Goal: Navigation & Orientation: Find specific page/section

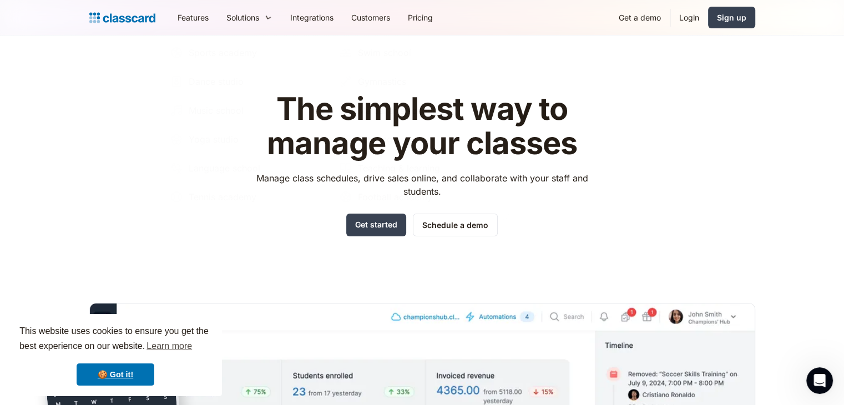
click at [205, 243] on div "The simplest way to manage your classes Manage class schedules, drive sales onl…" at bounding box center [422, 335] width 666 height 522
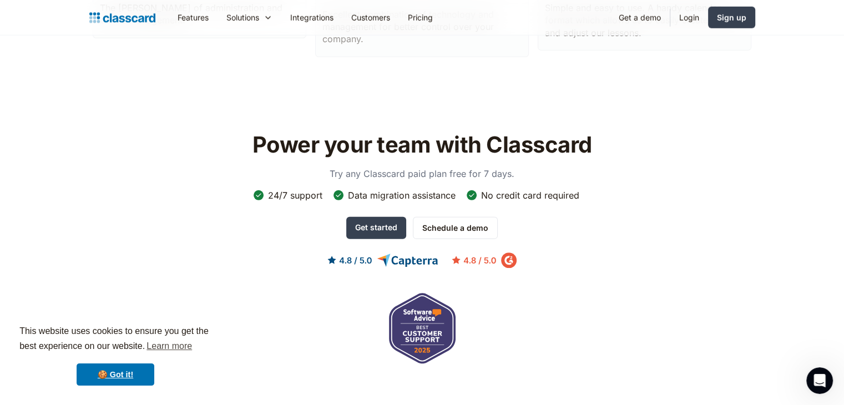
scroll to position [3751, 0]
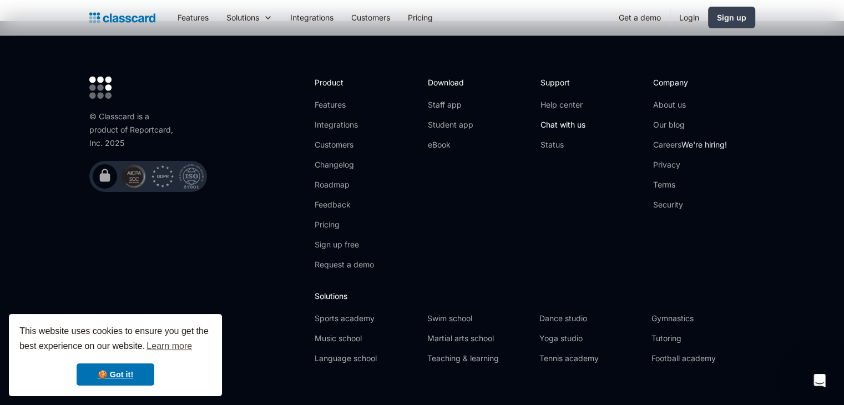
click at [559, 119] on link "Chat with us" at bounding box center [563, 124] width 45 height 11
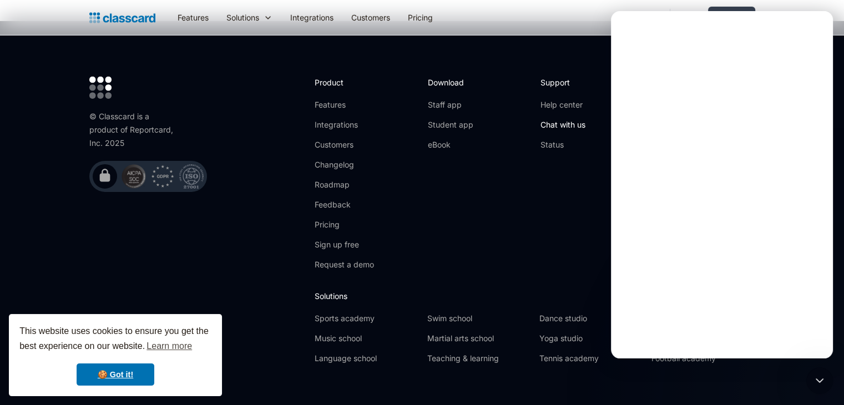
scroll to position [0, 0]
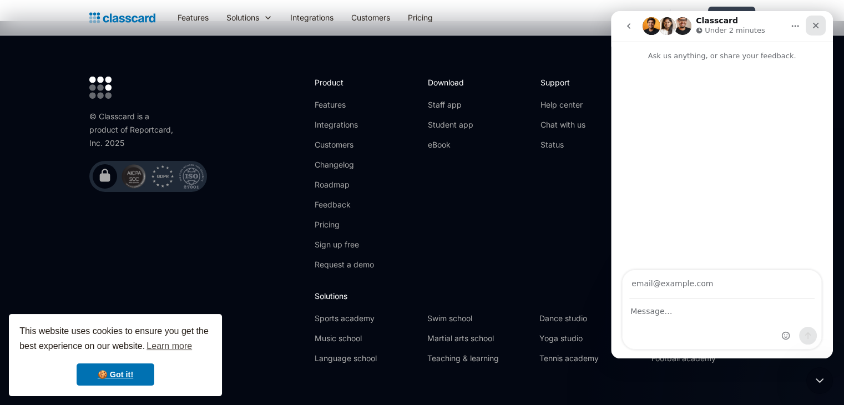
click at [809, 32] on div "Close" at bounding box center [816, 26] width 20 height 20
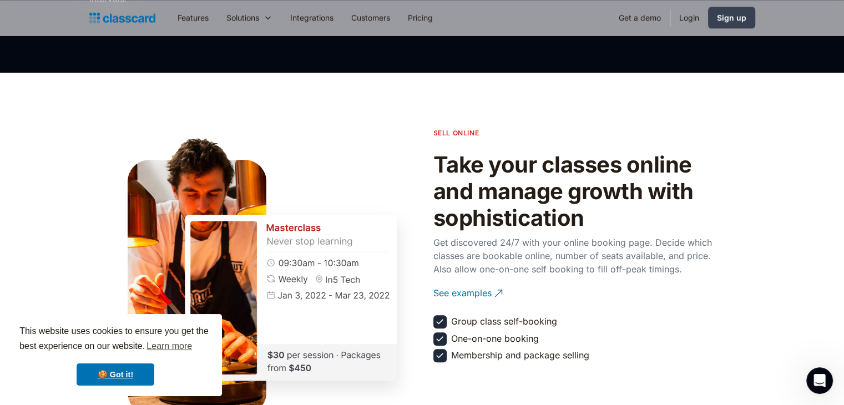
scroll to position [788, 0]
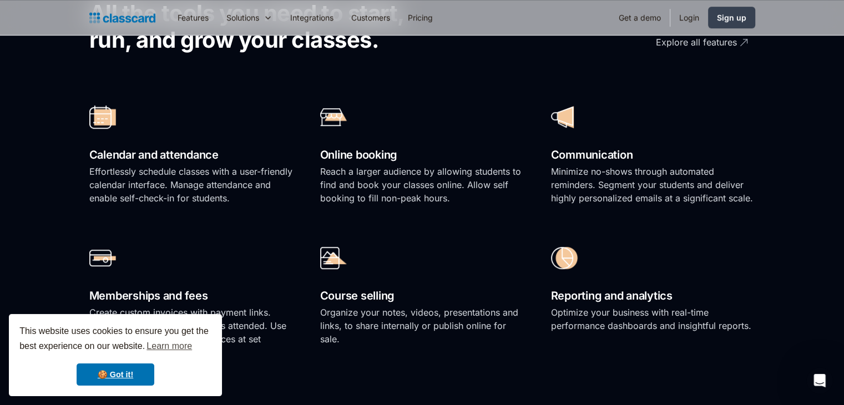
drag, startPoint x: 757, startPoint y: 90, endPoint x: 765, endPoint y: 85, distance: 9.2
click at [757, 92] on section "All the tools you need to start, run, and grow your classes. Explore all featur…" at bounding box center [422, 172] width 844 height 508
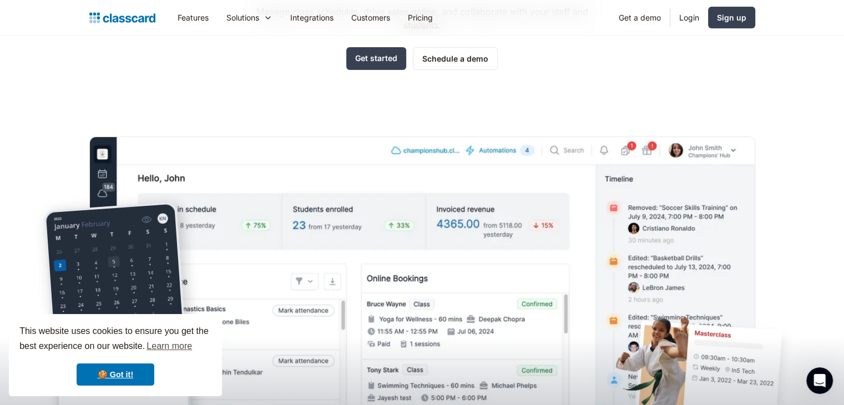
scroll to position [0, 0]
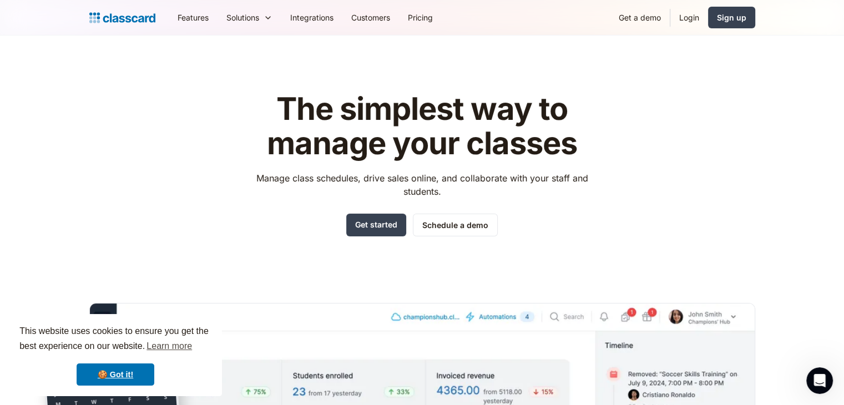
click at [102, 191] on div "The simplest way to manage your classes Manage class schedules, drive sales onl…" at bounding box center [422, 335] width 666 height 522
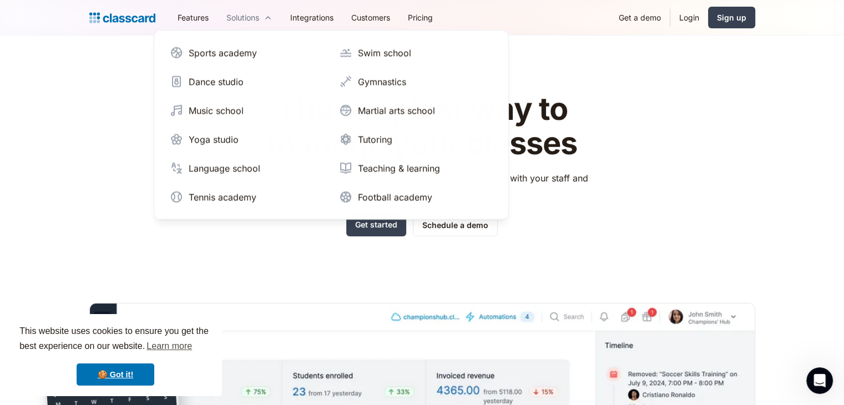
click at [272, 12] on icon at bounding box center [267, 17] width 9 height 11
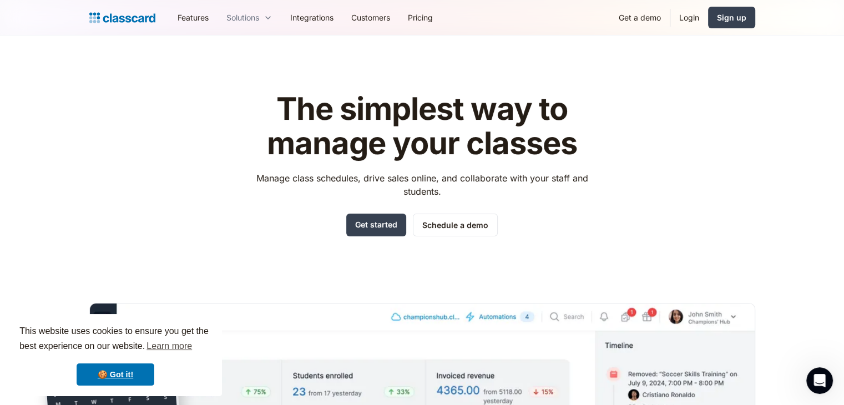
click at [273, 12] on icon at bounding box center [268, 17] width 9 height 11
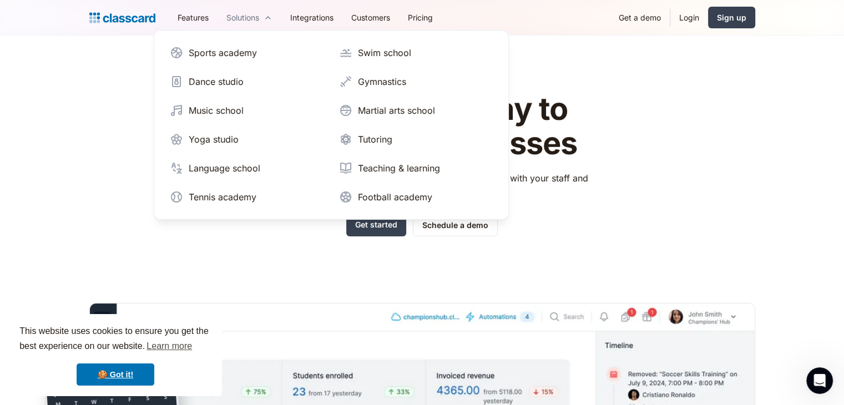
click at [273, 12] on icon at bounding box center [268, 17] width 9 height 11
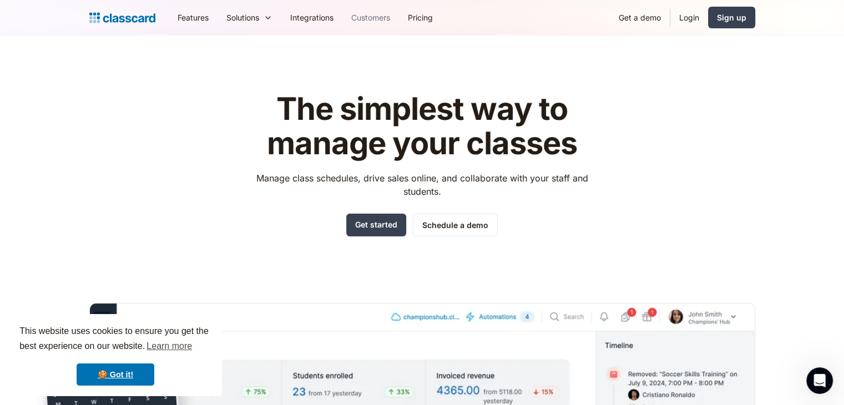
click at [377, 16] on link "Customers" at bounding box center [370, 17] width 57 height 25
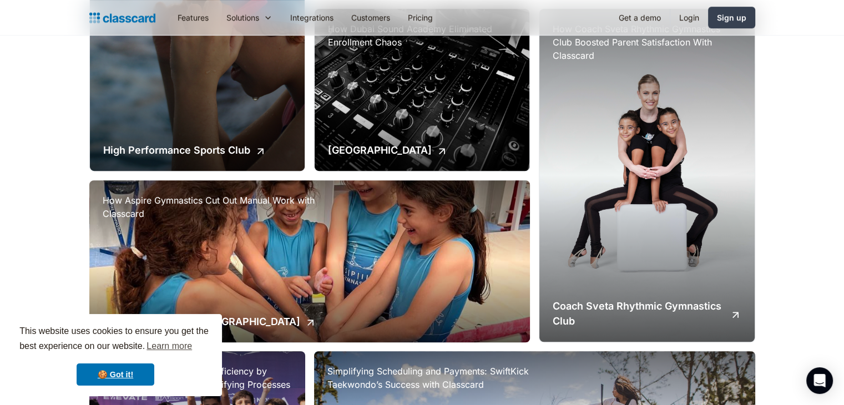
scroll to position [566, 0]
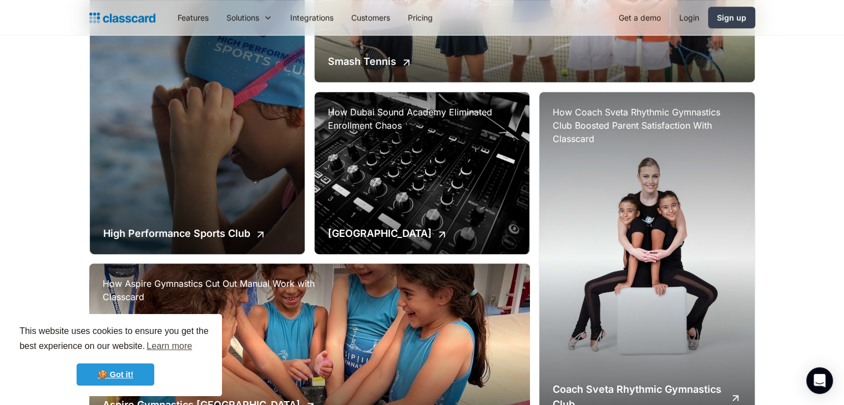
click at [118, 372] on link "🍪 Got it!" at bounding box center [116, 375] width 78 height 22
